Goal: Information Seeking & Learning: Learn about a topic

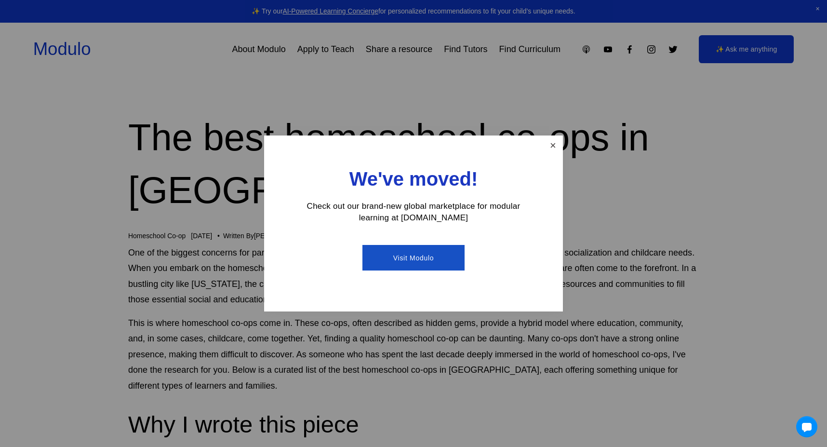
click at [552, 142] on link "Close" at bounding box center [553, 145] width 17 height 17
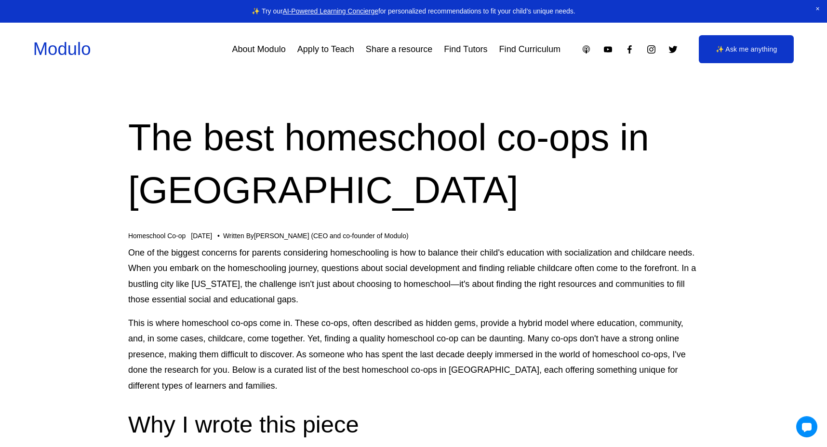
click at [466, 45] on link "Find Tutors" at bounding box center [465, 49] width 43 height 17
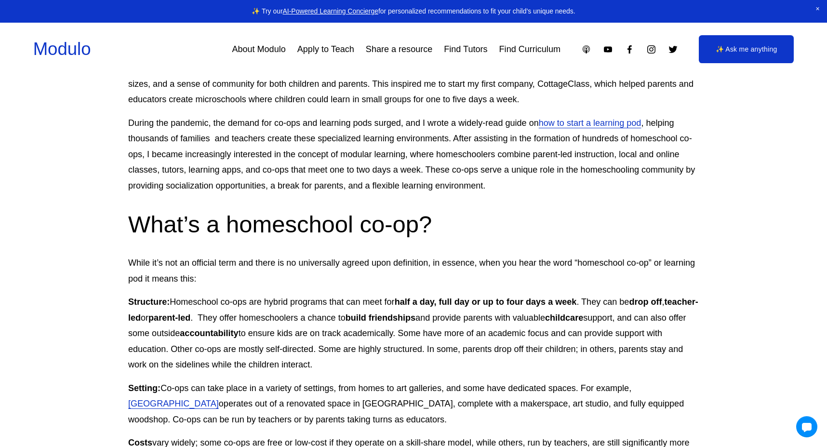
scroll to position [426, 0]
click at [611, 122] on link "how to start a learning pod" at bounding box center [590, 124] width 103 height 10
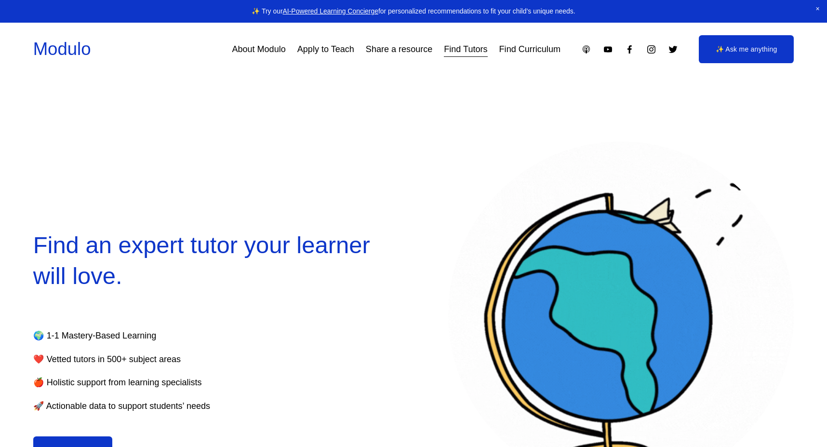
select select "**"
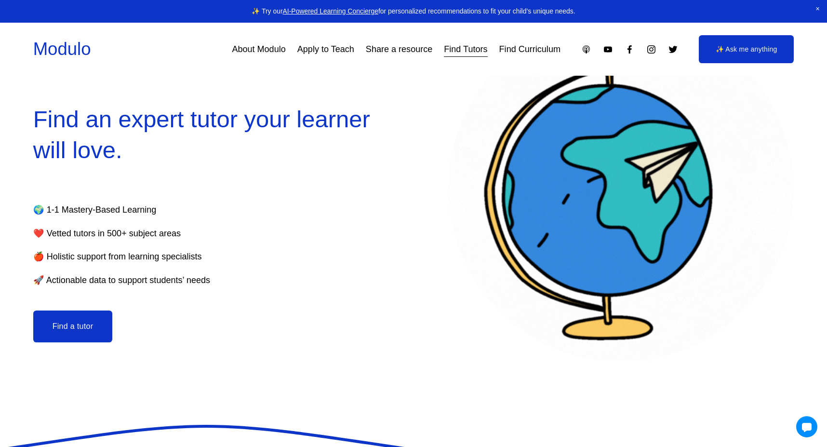
scroll to position [128, 0]
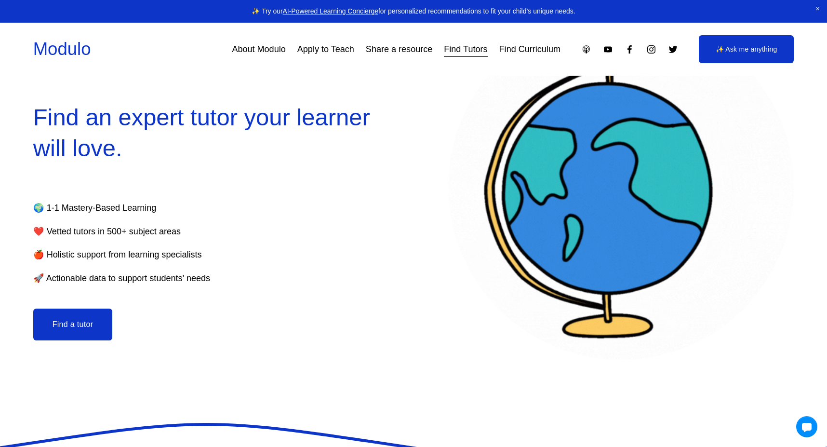
click at [87, 328] on button "Find a tutor" at bounding box center [73, 325] width 80 height 32
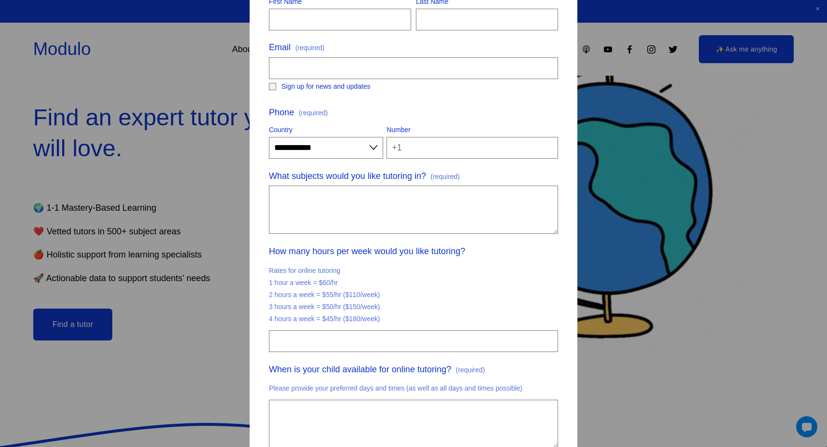
scroll to position [140, 0]
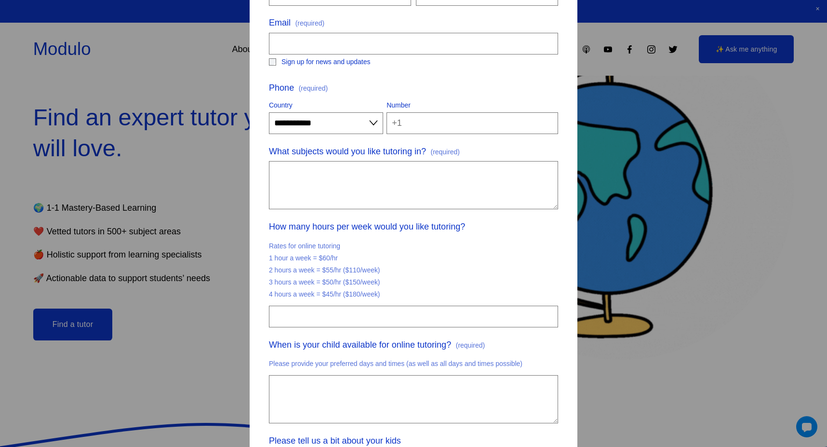
click at [366, 295] on p "Rates for online tutoring 1 hour a week = $60/hr 2 hours a week = $55/hr ($110/…" at bounding box center [413, 270] width 289 height 67
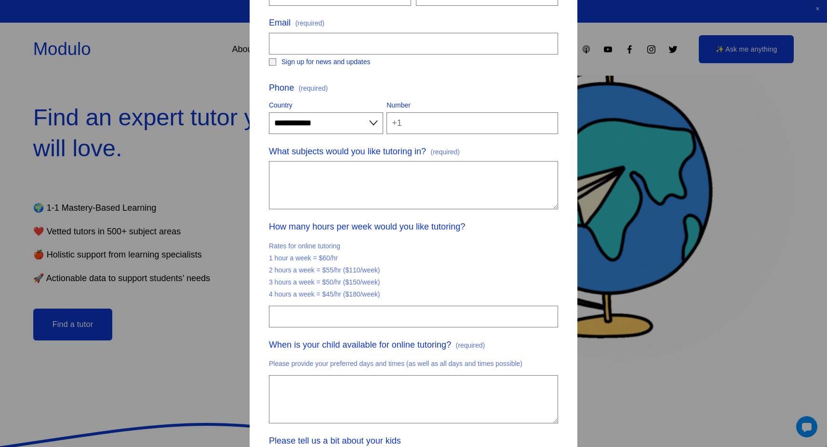
click at [366, 295] on p "Rates for online tutoring 1 hour a week = $60/hr 2 hours a week = $55/hr ($110/…" at bounding box center [413, 270] width 289 height 67
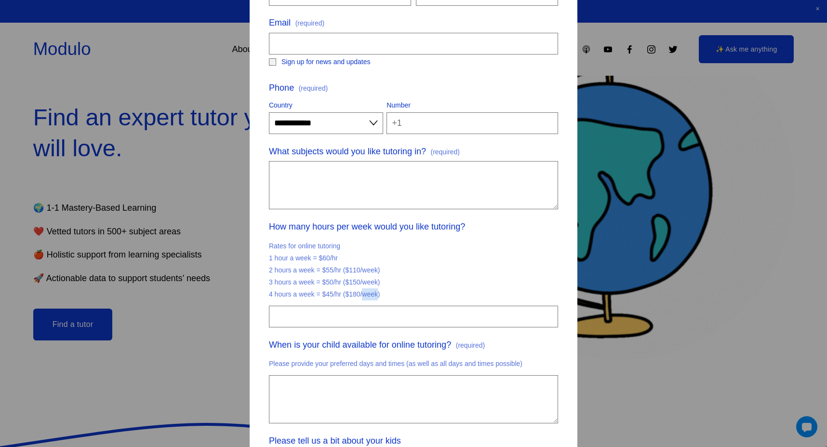
click at [366, 295] on p "Rates for online tutoring 1 hour a week = $60/hr 2 hours a week = $55/hr ($110/…" at bounding box center [413, 270] width 289 height 67
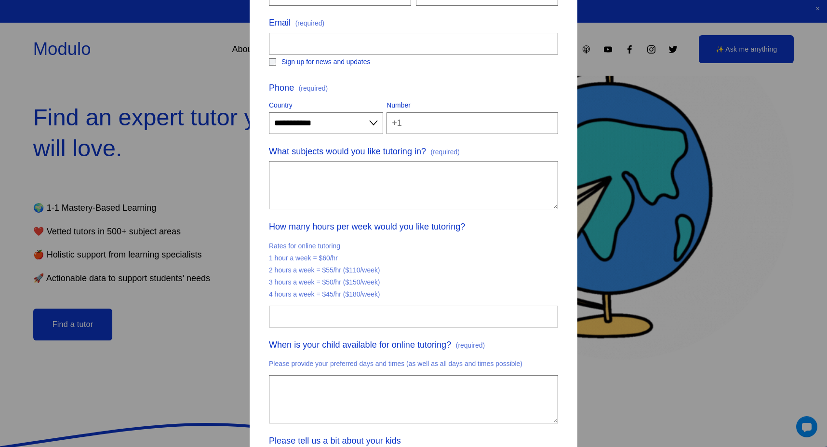
click at [366, 295] on p "Rates for online tutoring 1 hour a week = $60/hr 2 hours a week = $55/hr ($110/…" at bounding box center [413, 270] width 289 height 67
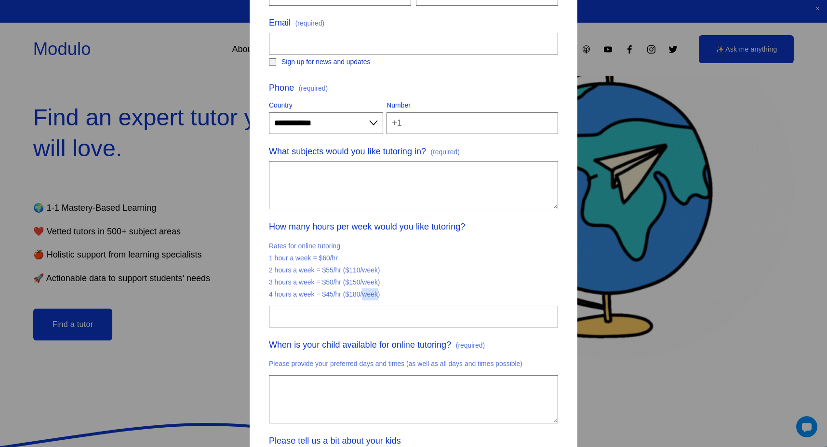
click at [366, 295] on p "Rates for online tutoring 1 hour a week = $60/hr 2 hours a week = $55/hr ($110/…" at bounding box center [413, 270] width 289 height 67
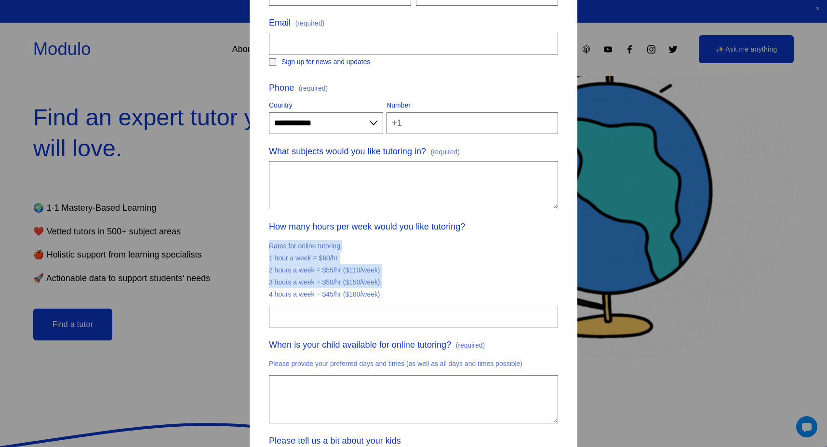
click at [366, 295] on p "Rates for online tutoring 1 hour a week = $60/hr 2 hours a week = $55/hr ($110/…" at bounding box center [413, 270] width 289 height 67
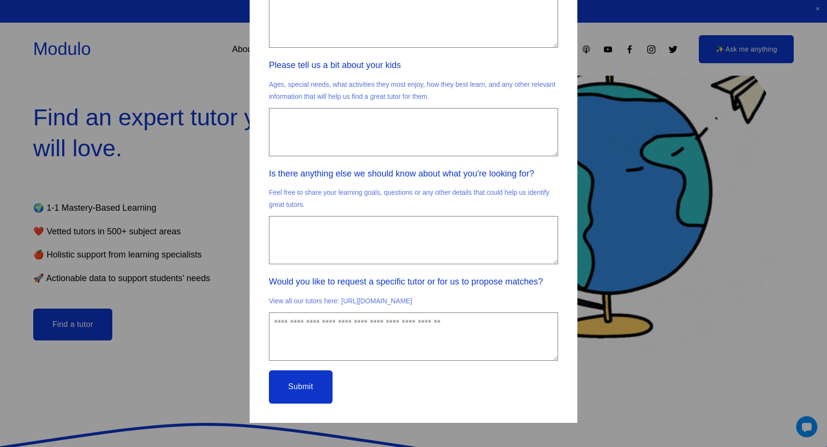
scroll to position [525, 0]
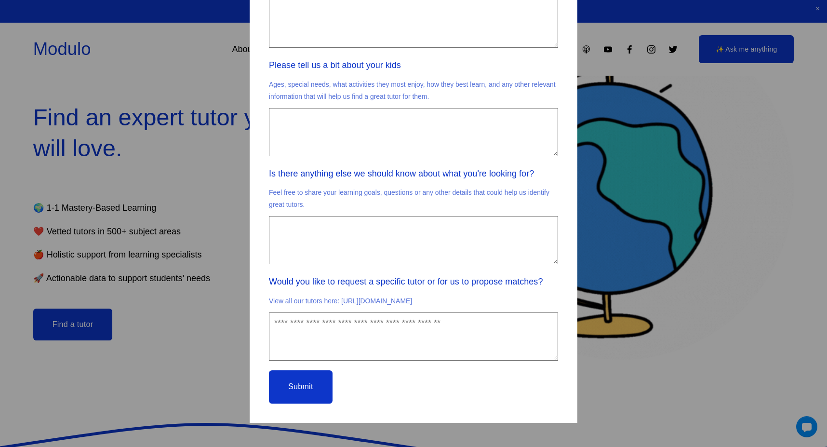
click at [219, 325] on div "**********" at bounding box center [413, 223] width 827 height 447
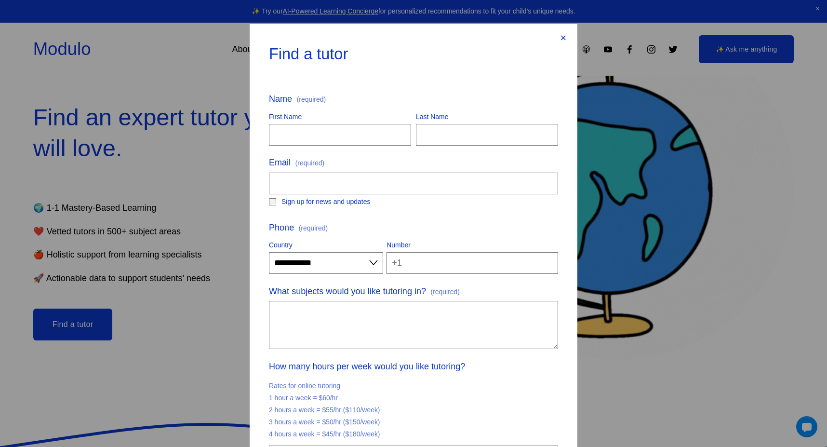
scroll to position [0, 0]
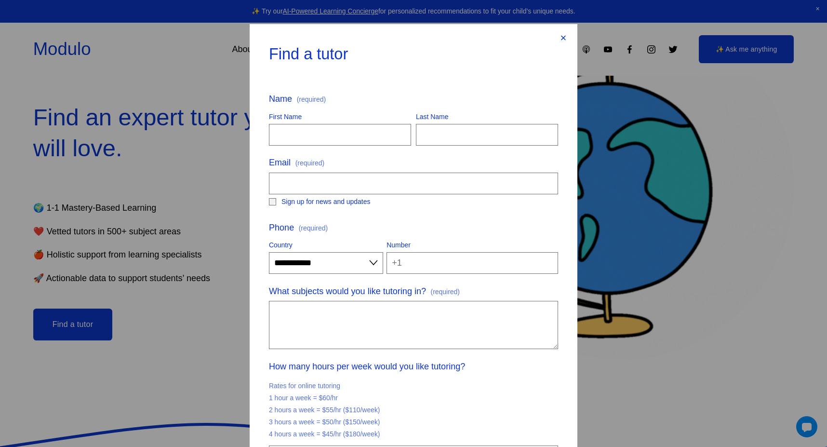
click at [567, 33] on div "×" at bounding box center [563, 38] width 11 height 11
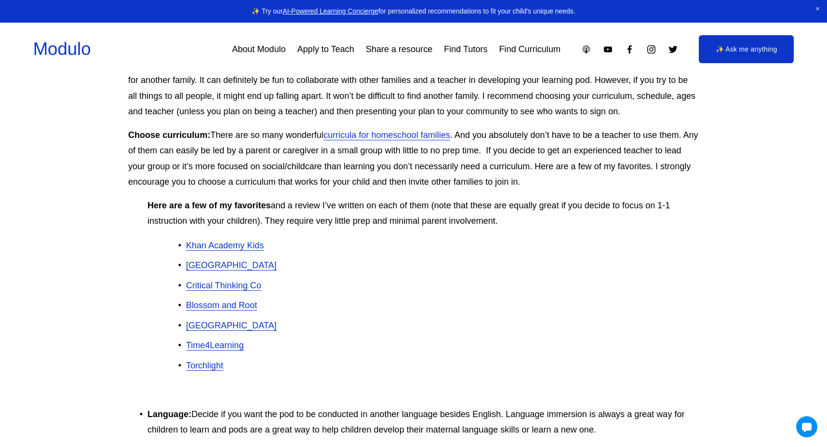
scroll to position [921, 0]
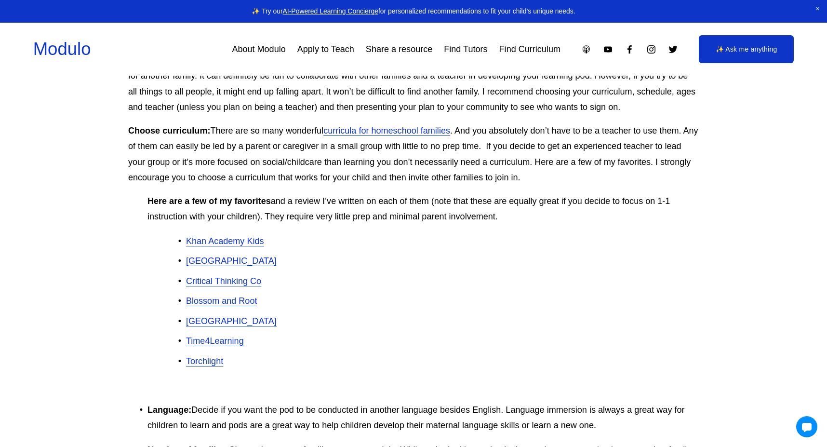
click at [431, 260] on ul "Khan Academy Kids Khan Academy Critical Thinking Co Blossom and Root Oak Meadow…" at bounding box center [433, 301] width 532 height 136
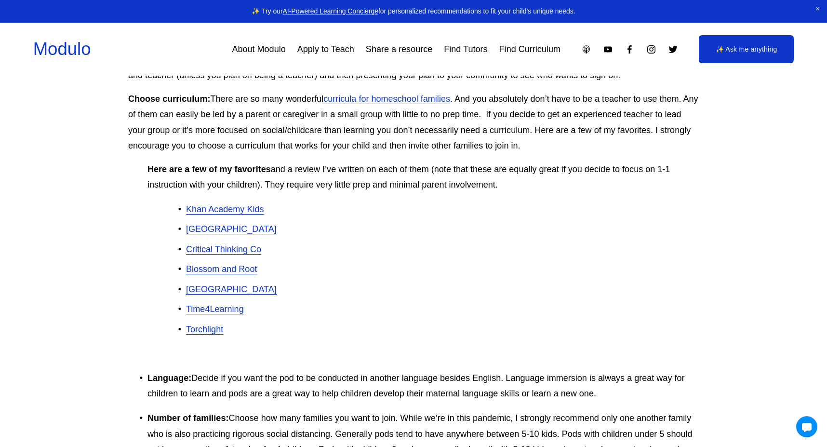
scroll to position [958, 0]
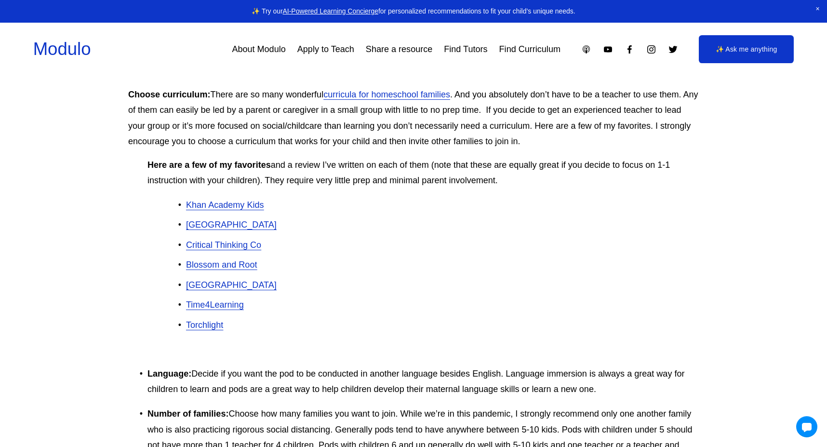
click at [252, 200] on span "Khan Academy Kids" at bounding box center [225, 205] width 78 height 10
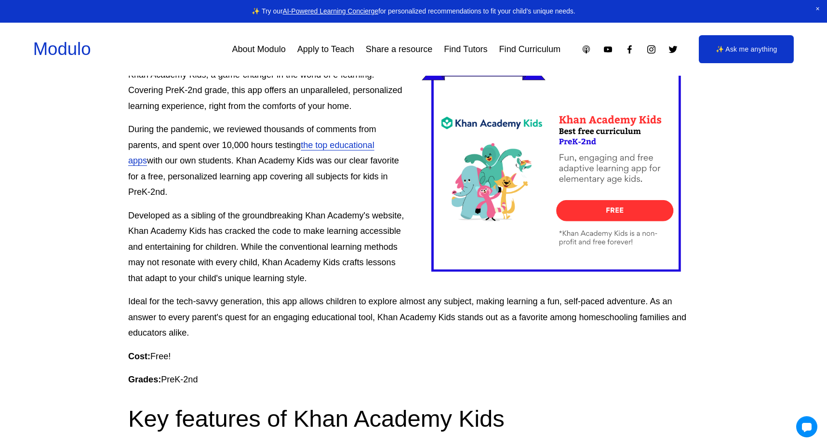
scroll to position [315, 0]
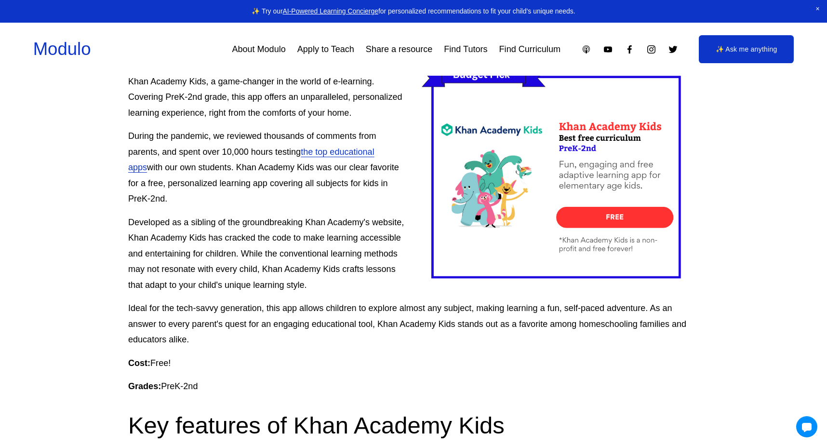
click at [581, 218] on div at bounding box center [560, 174] width 277 height 232
